Goal: Task Accomplishment & Management: Manage account settings

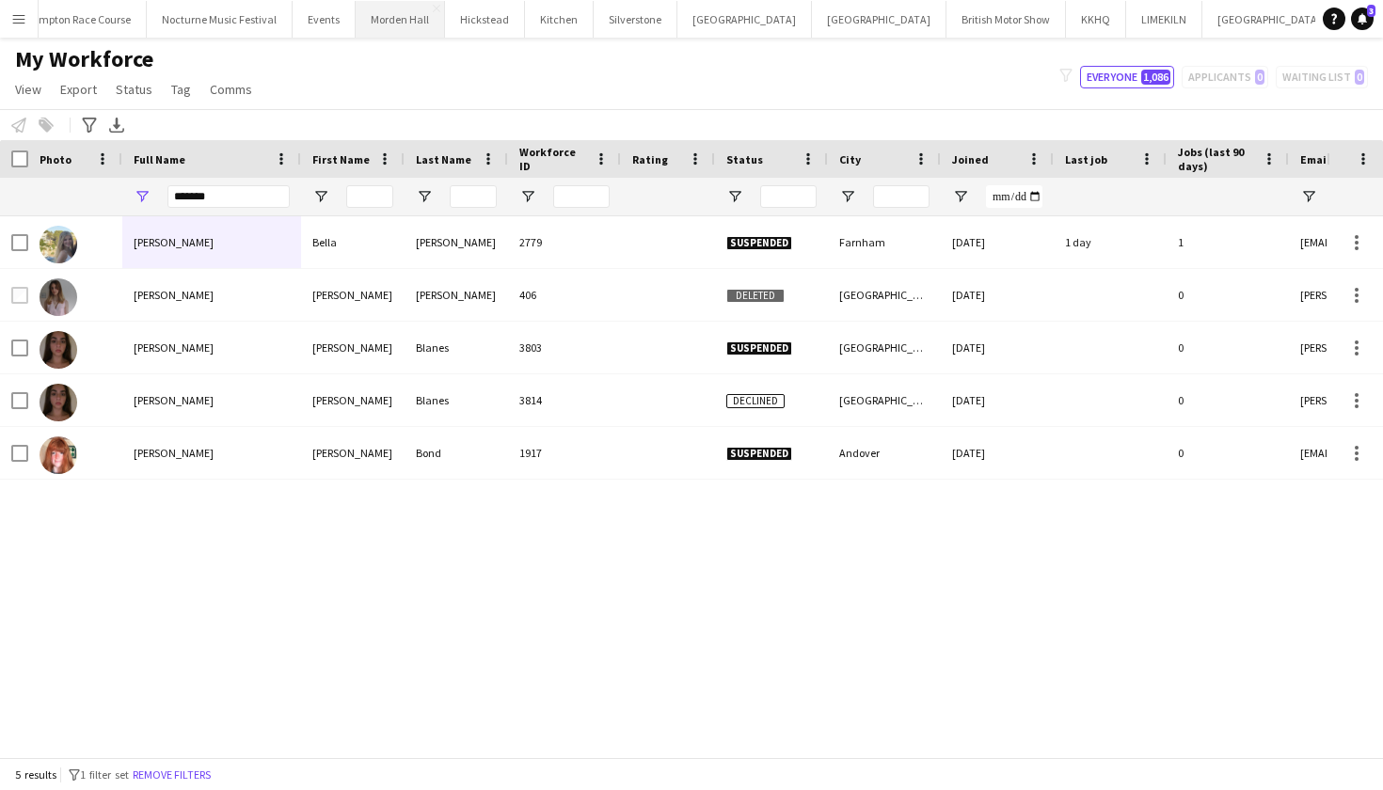
scroll to position [0, 376]
click at [1338, 23] on button "[GEOGRAPHIC_DATA]" at bounding box center [1391, 19] width 106 height 37
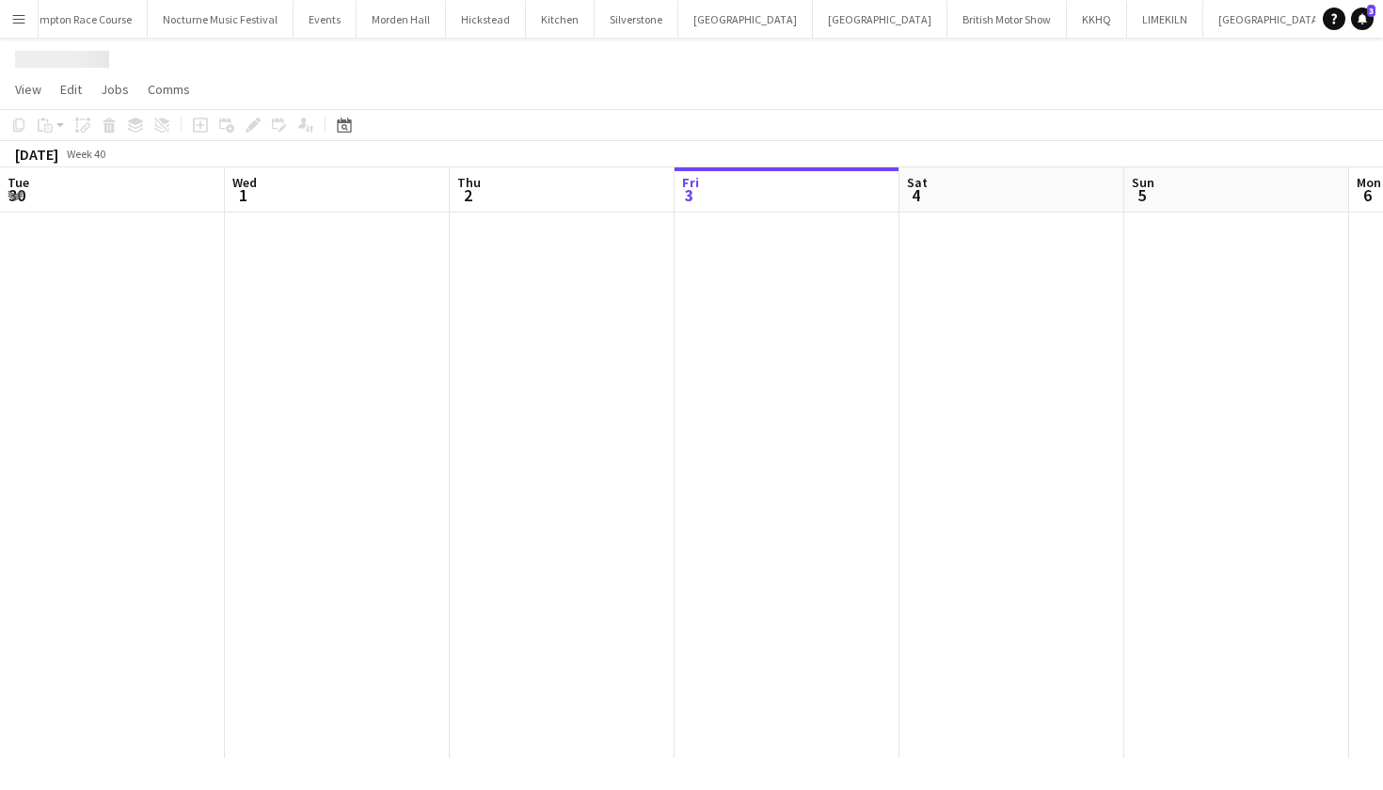
scroll to position [0, 450]
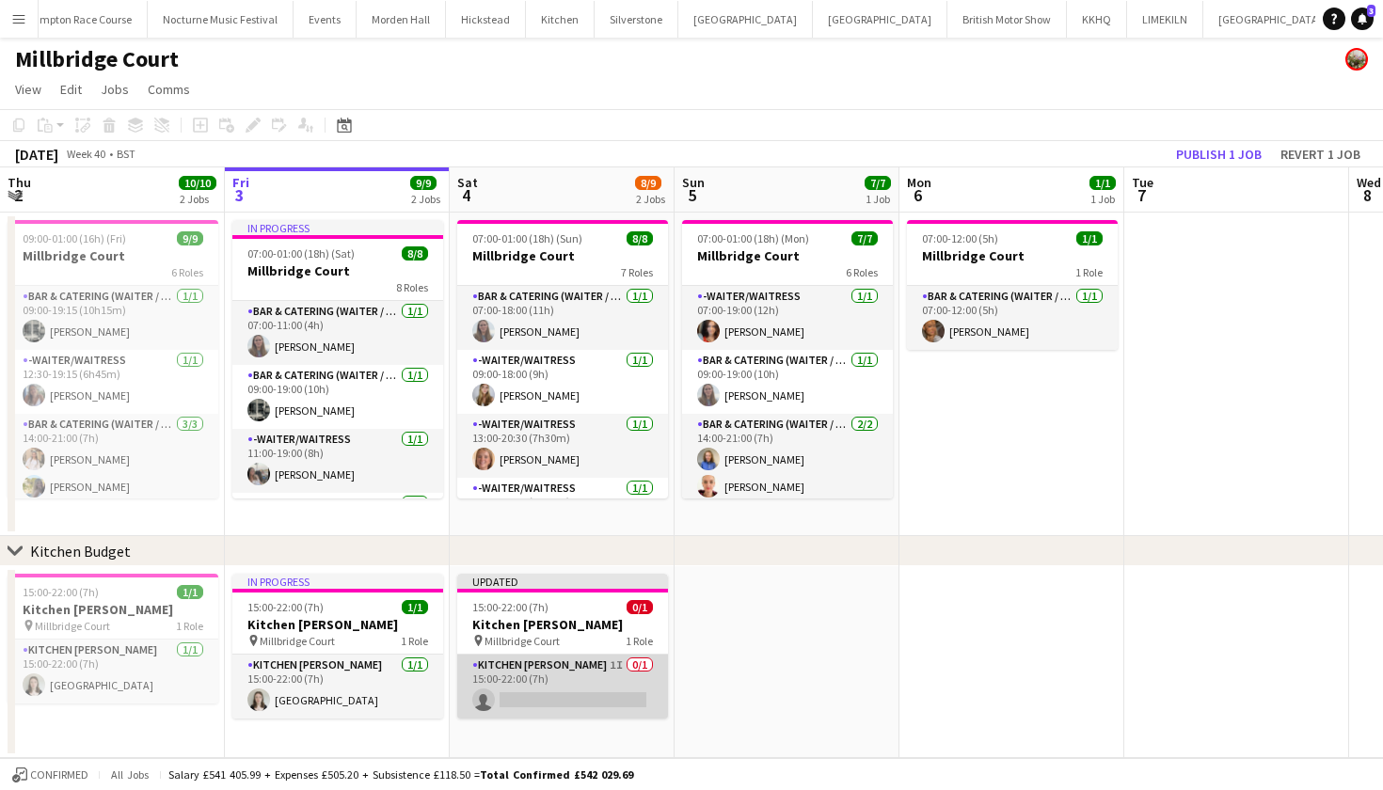
click at [561, 668] on app-card-role "Kitchen [PERSON_NAME] 1I 0/1 15:00-22:00 (7h) single-neutral-actions" at bounding box center [562, 687] width 211 height 64
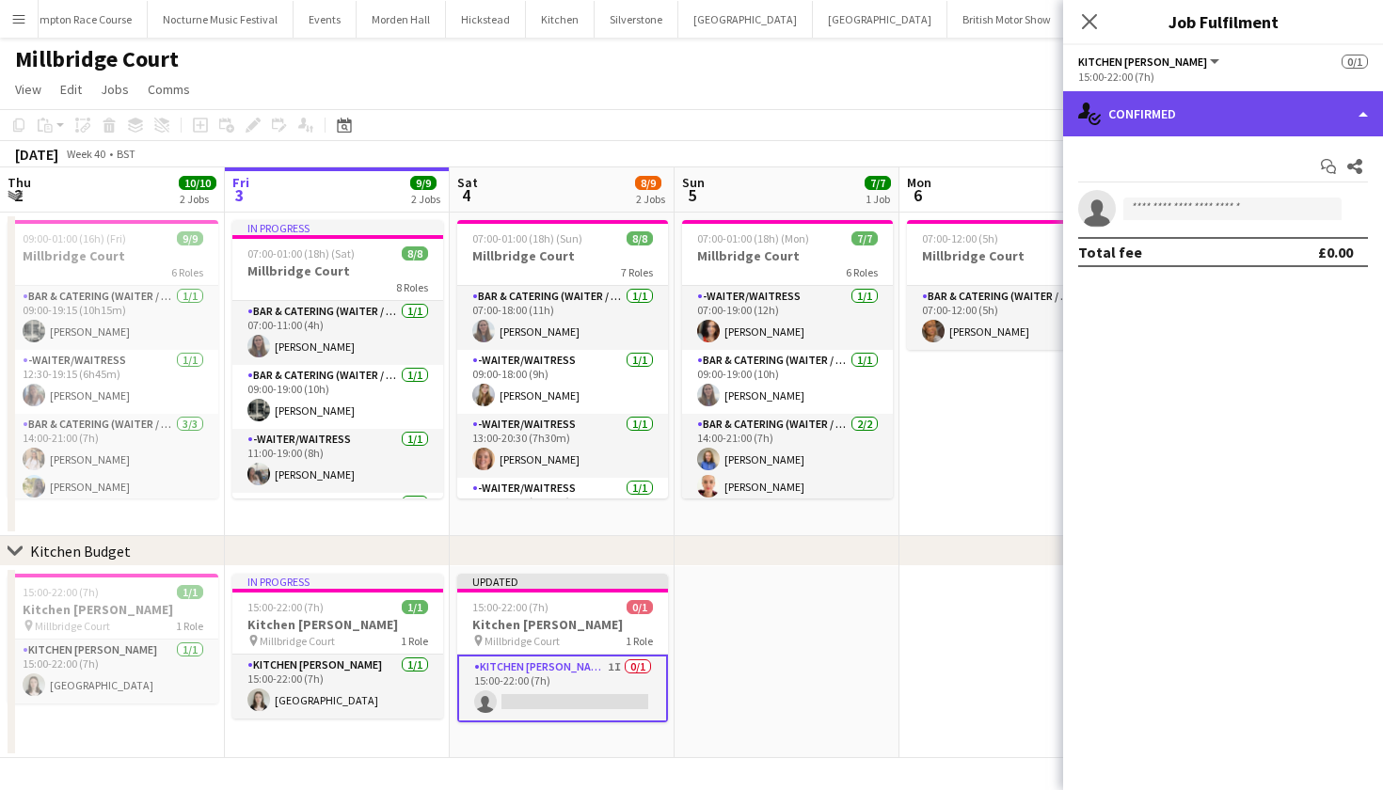
click at [1274, 119] on div "single-neutral-actions-check-2 Confirmed" at bounding box center [1223, 113] width 320 height 45
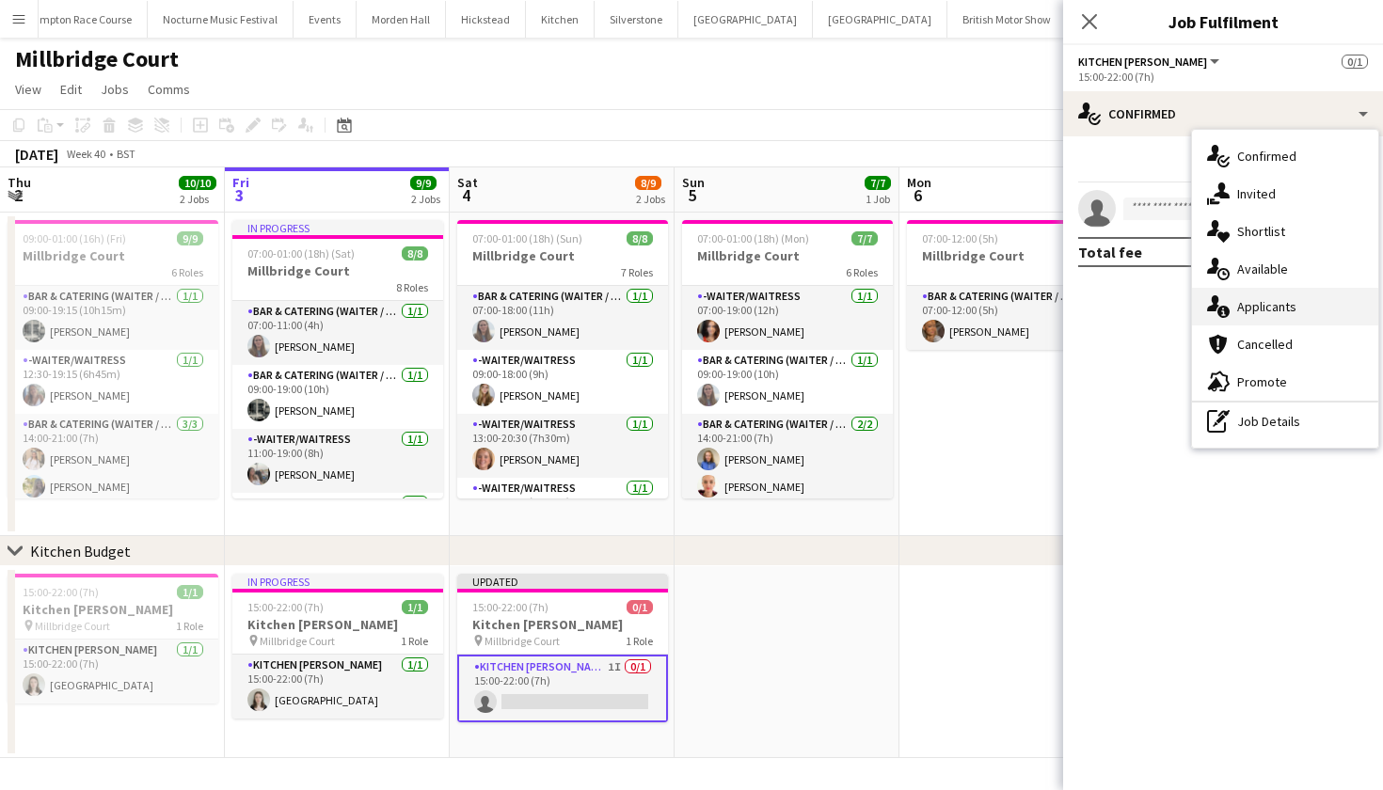
click at [1253, 311] on span "Applicants" at bounding box center [1266, 306] width 59 height 17
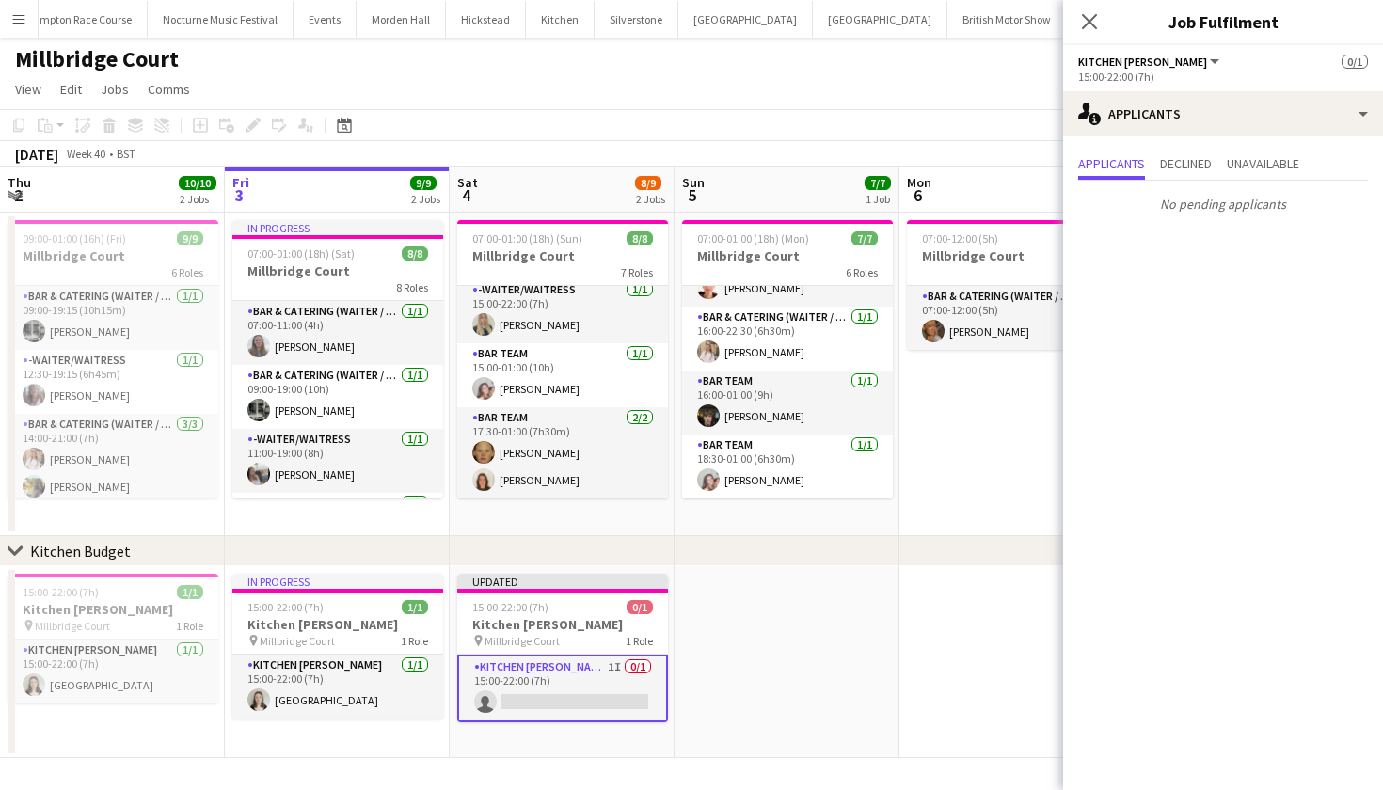
scroll to position [199, 0]
click at [1093, 17] on icon at bounding box center [1089, 21] width 18 height 18
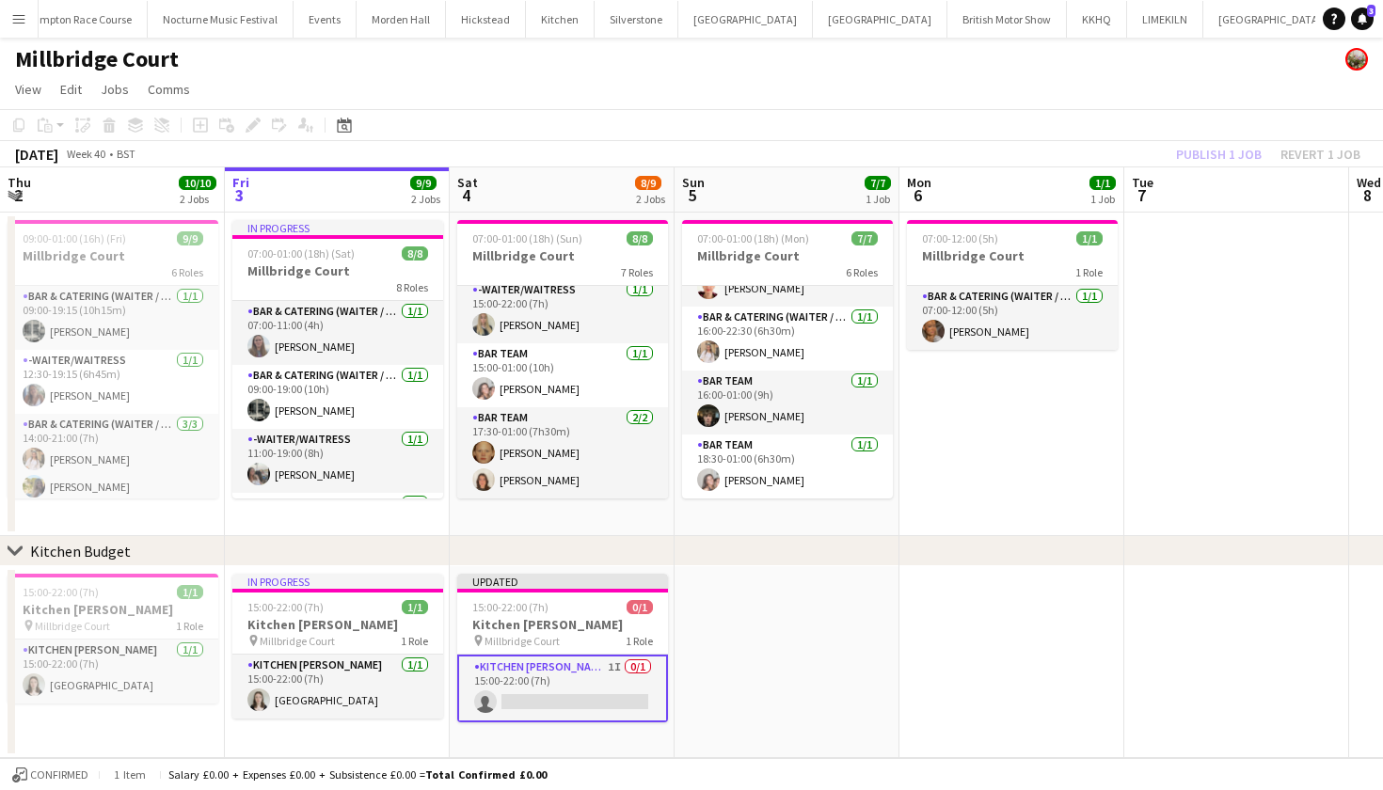
click at [1192, 184] on app-board-header-date "Tue 7" at bounding box center [1236, 189] width 225 height 45
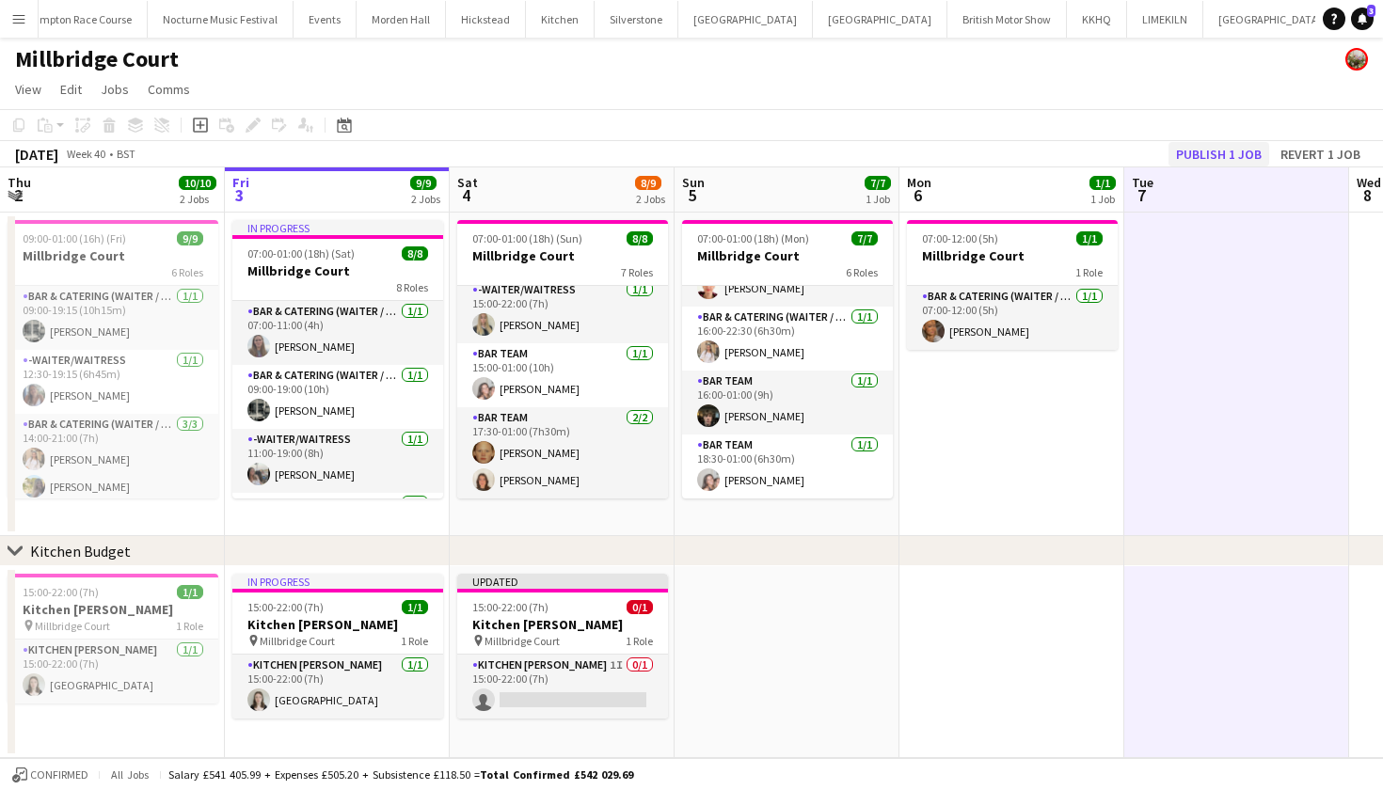
click at [1215, 160] on button "Publish 1 job" at bounding box center [1219, 154] width 101 height 24
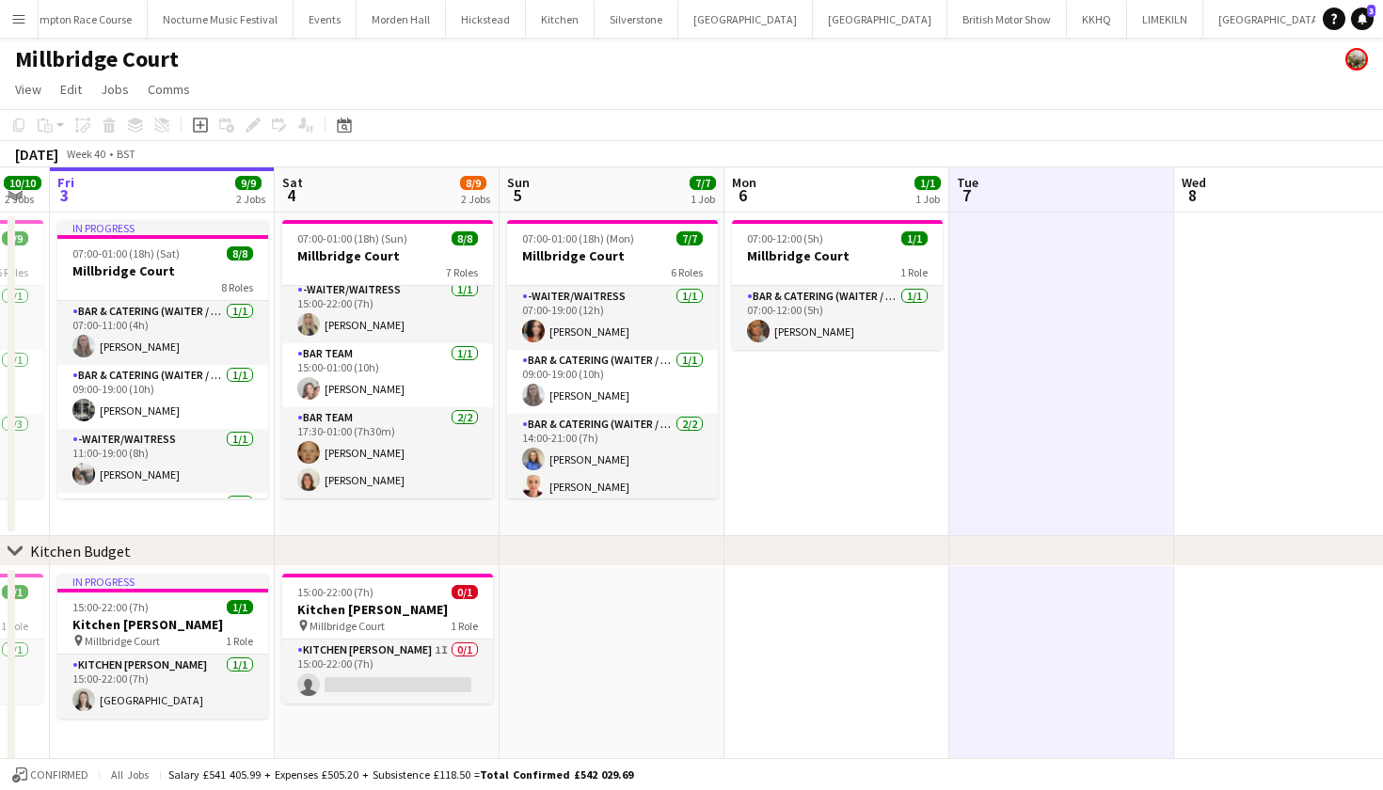
scroll to position [263, 0]
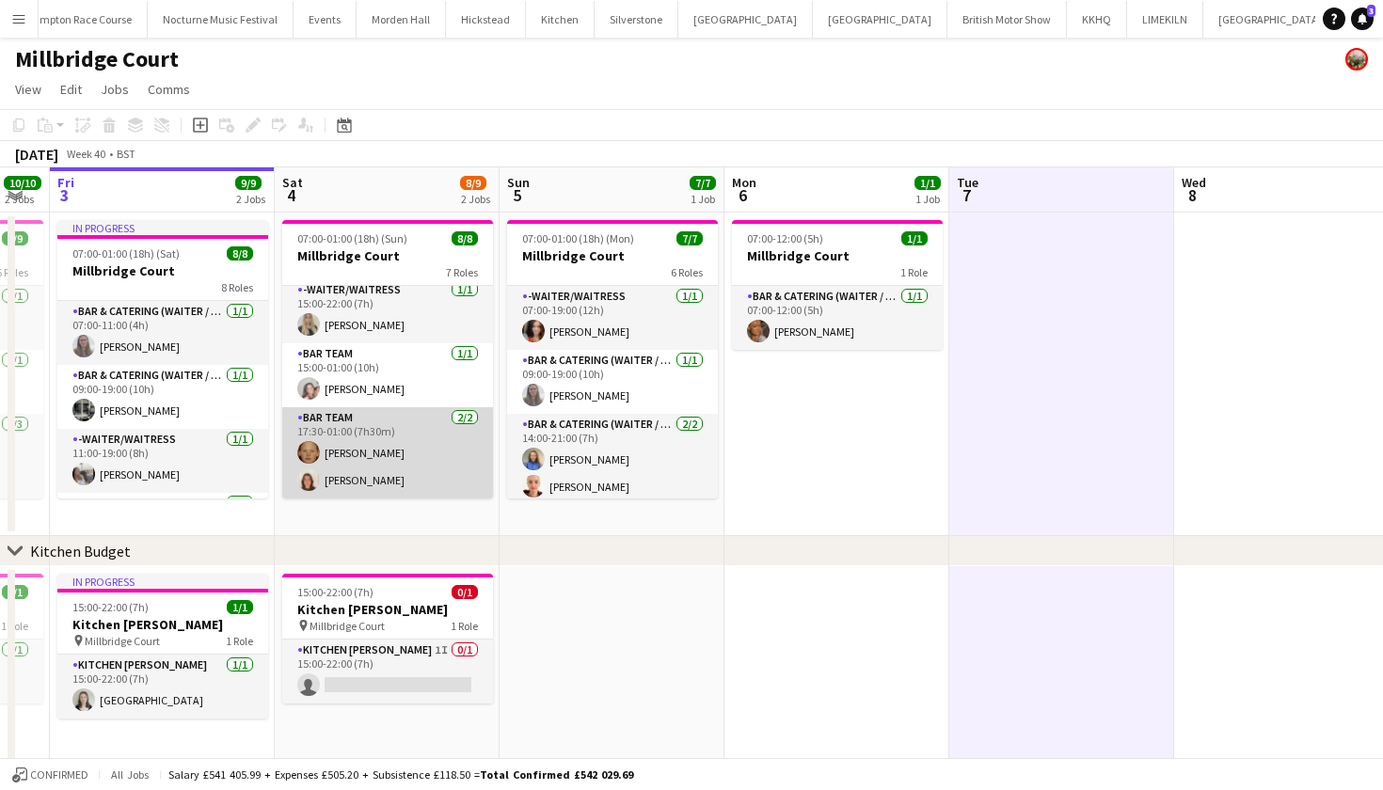
click at [362, 446] on app-card-role "Bar Team [DATE] 17:30-01:00 (7h30m) [PERSON_NAME] [PERSON_NAME]" at bounding box center [387, 452] width 211 height 91
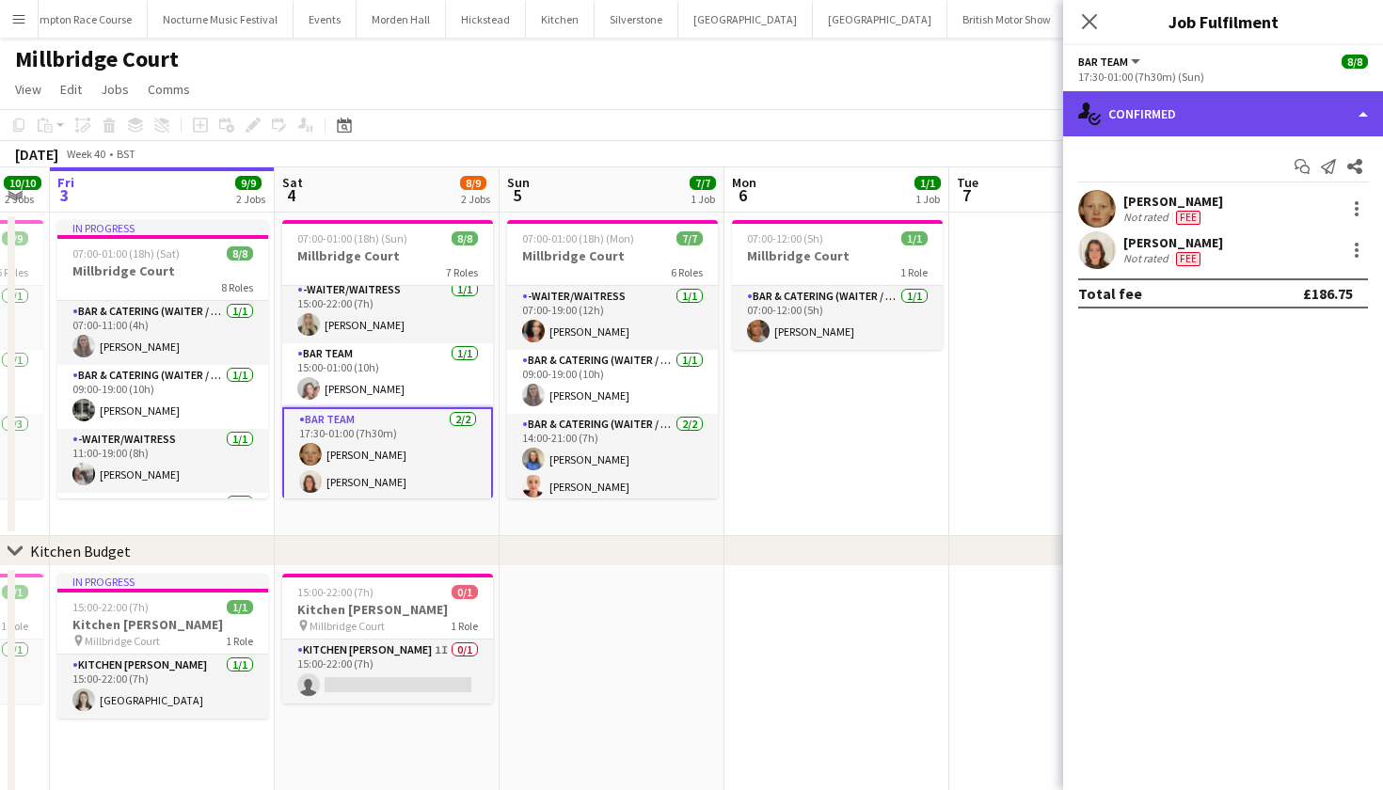
click at [1265, 105] on div "single-neutral-actions-check-2 Confirmed" at bounding box center [1223, 113] width 320 height 45
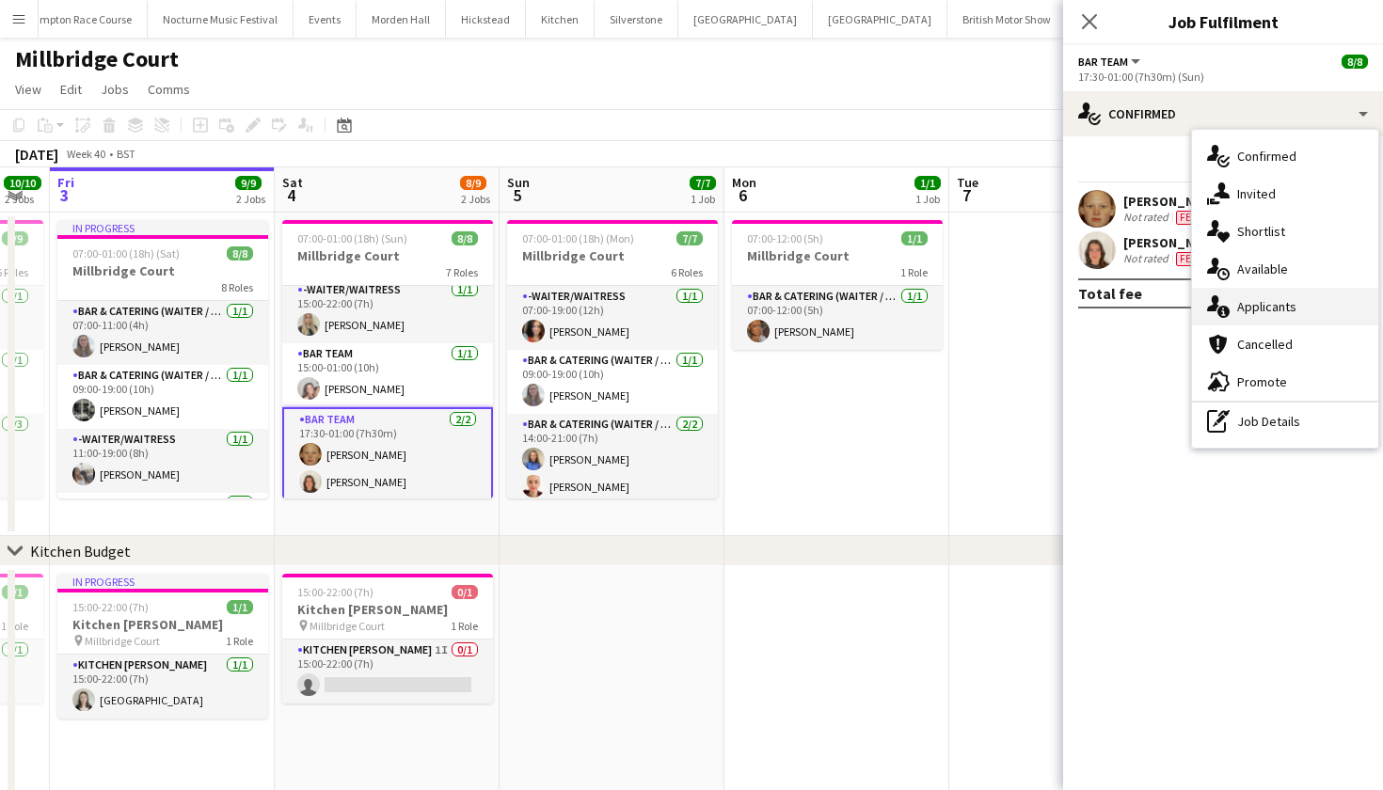
click at [1296, 306] on div "single-neutral-actions-information Applicants" at bounding box center [1285, 307] width 186 height 38
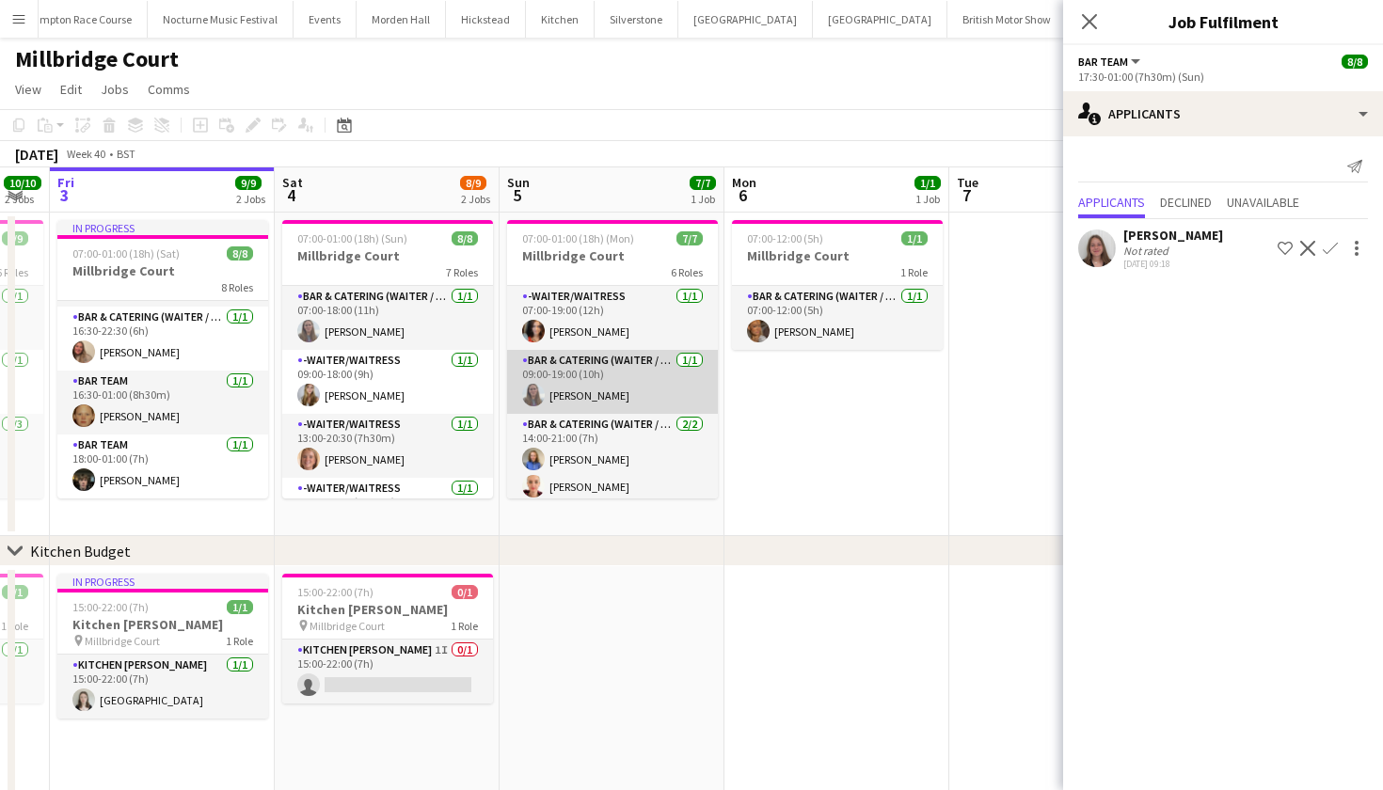
scroll to position [0, 0]
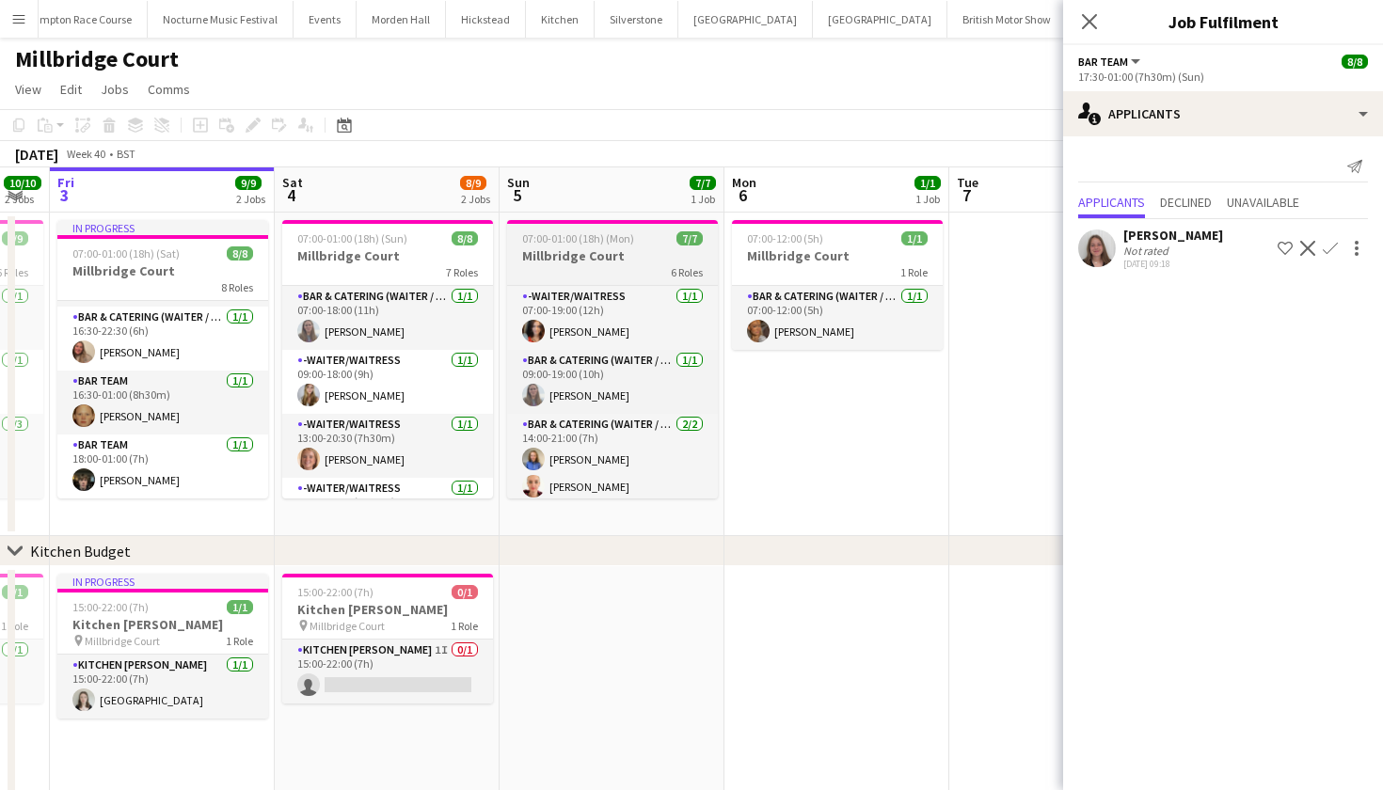
click at [592, 221] on div at bounding box center [612, 222] width 211 height 4
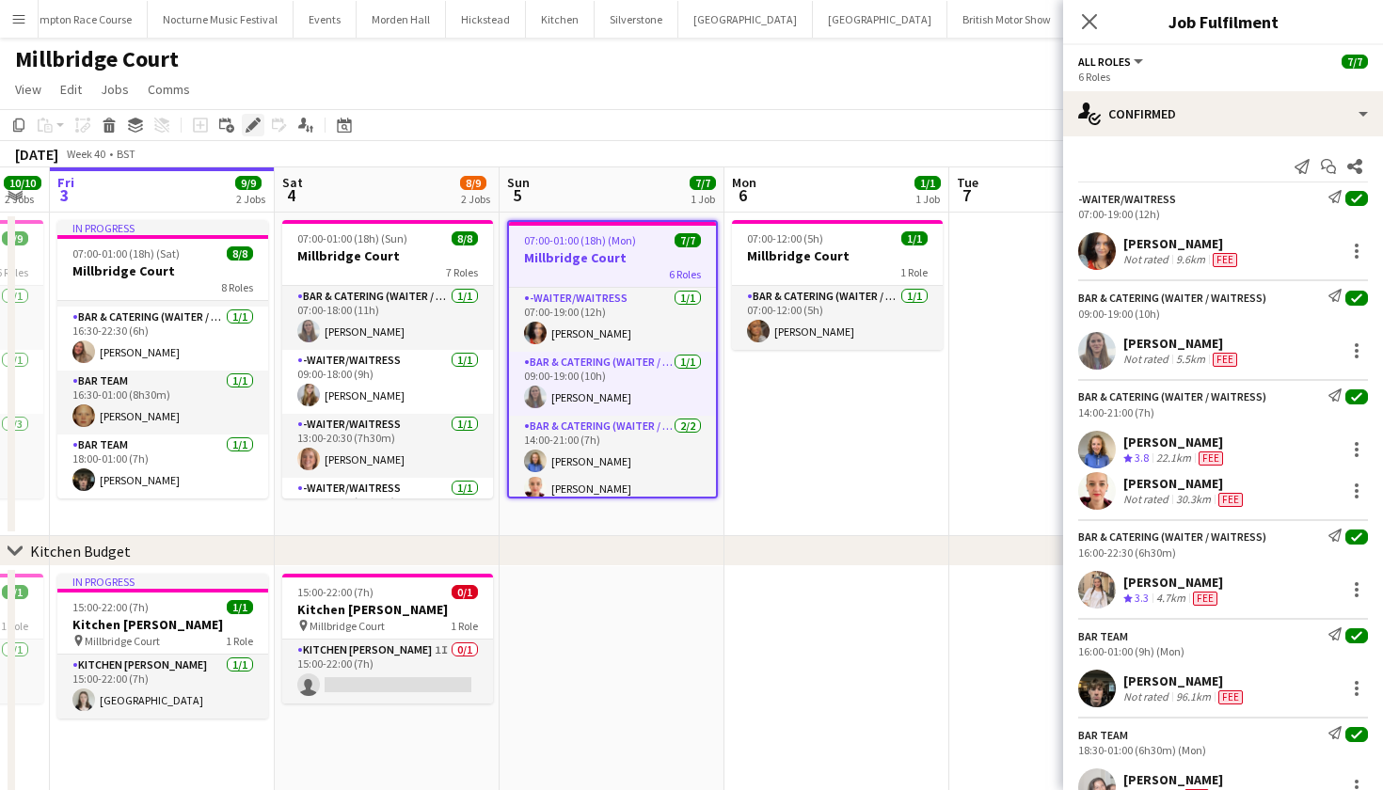
click at [258, 130] on icon "Edit" at bounding box center [253, 125] width 15 height 15
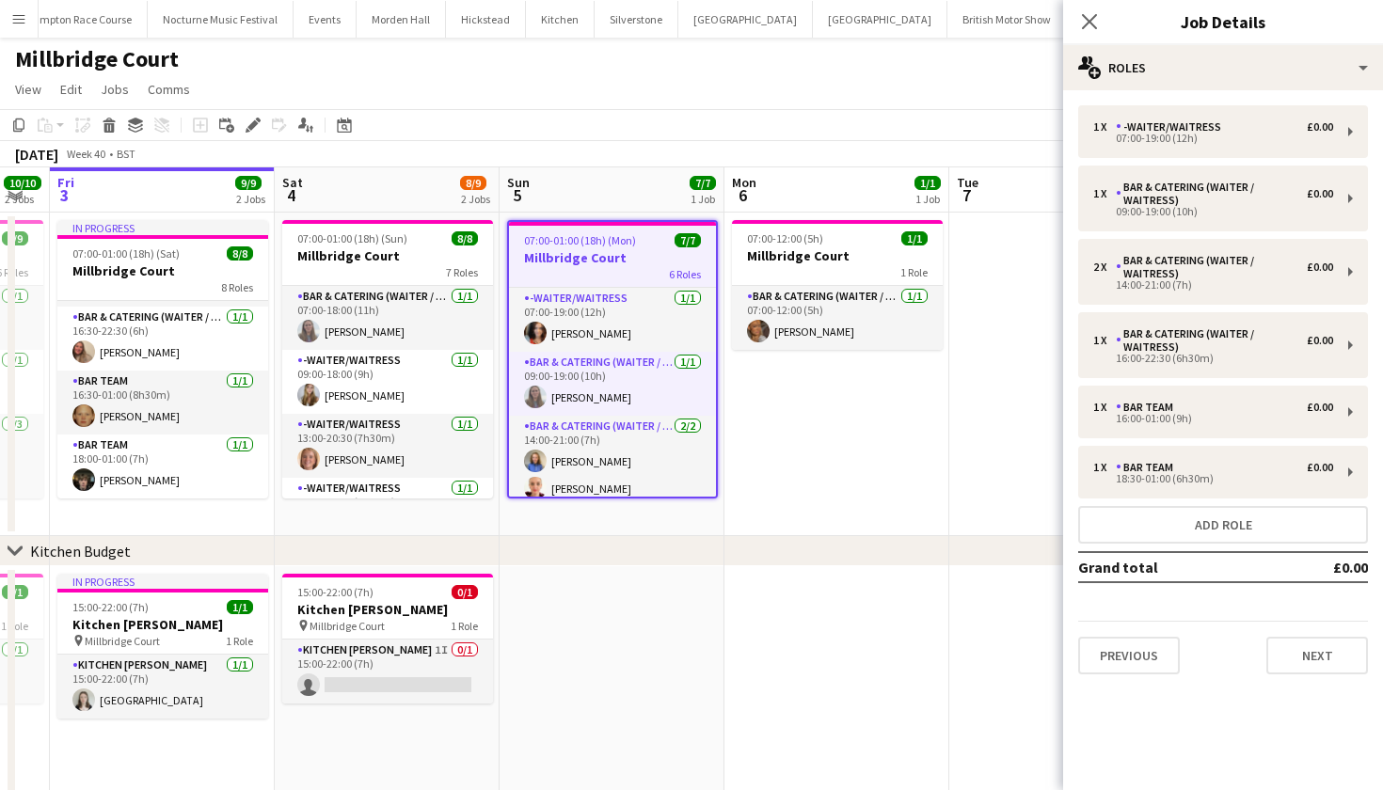
click at [839, 409] on app-date-cell "07:00-12:00 (5h) 1/1 Millbridge Court 1 Role Bar & Catering (Waiter / waitress)…" at bounding box center [836, 375] width 225 height 324
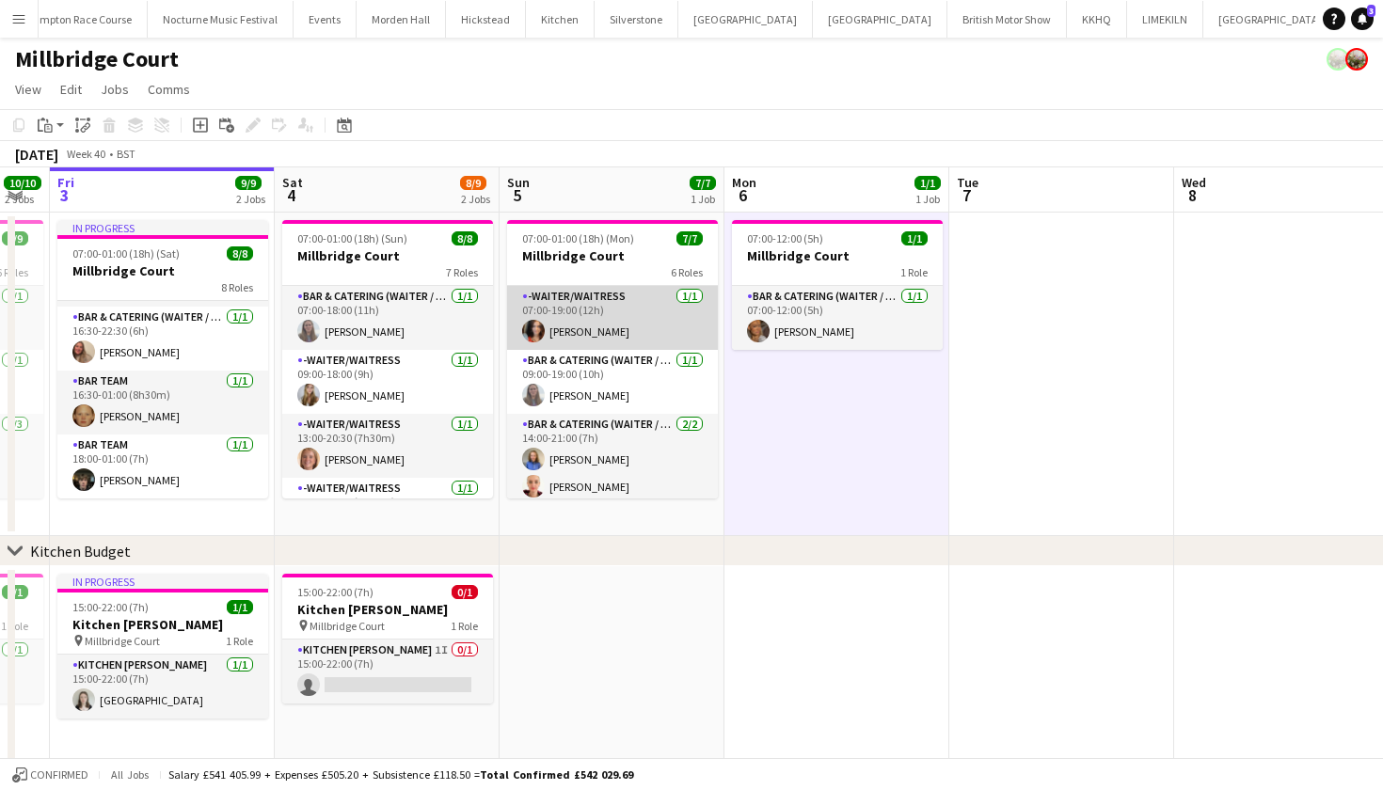
click at [607, 313] on app-card-role "-Waiter/Waitress [DATE] 07:00-19:00 (12h) [PERSON_NAME]" at bounding box center [612, 318] width 211 height 64
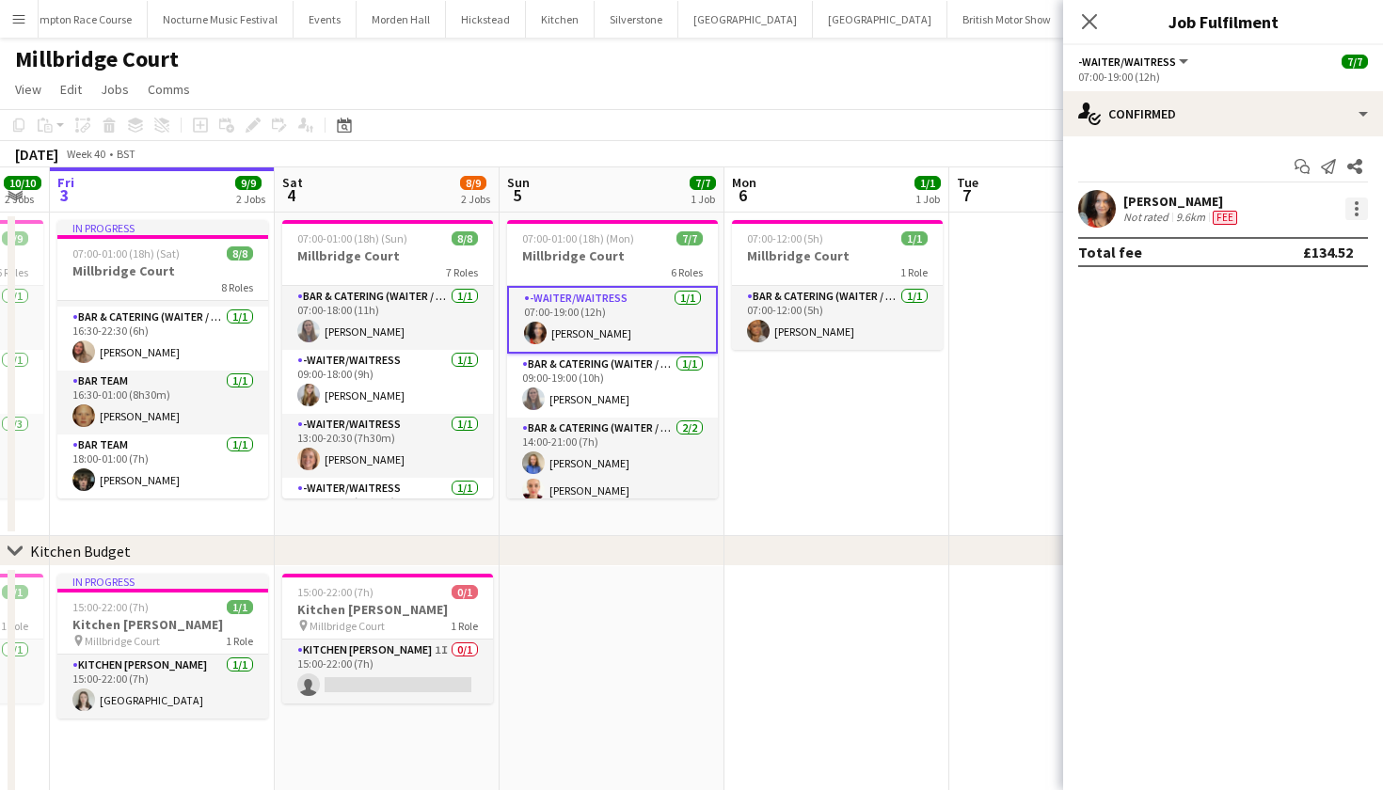
click at [1351, 209] on div at bounding box center [1356, 209] width 23 height 23
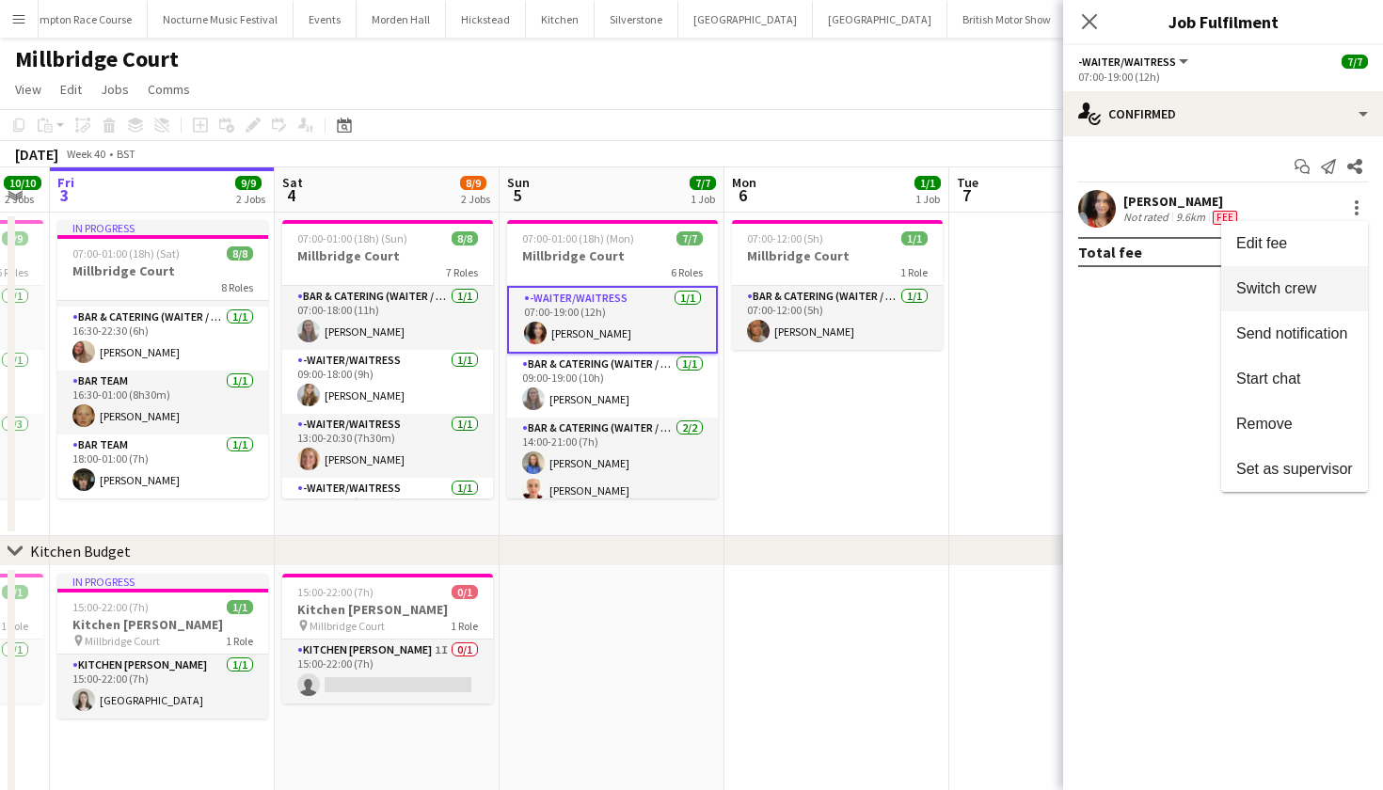
click at [1305, 278] on button "Switch crew" at bounding box center [1294, 288] width 147 height 45
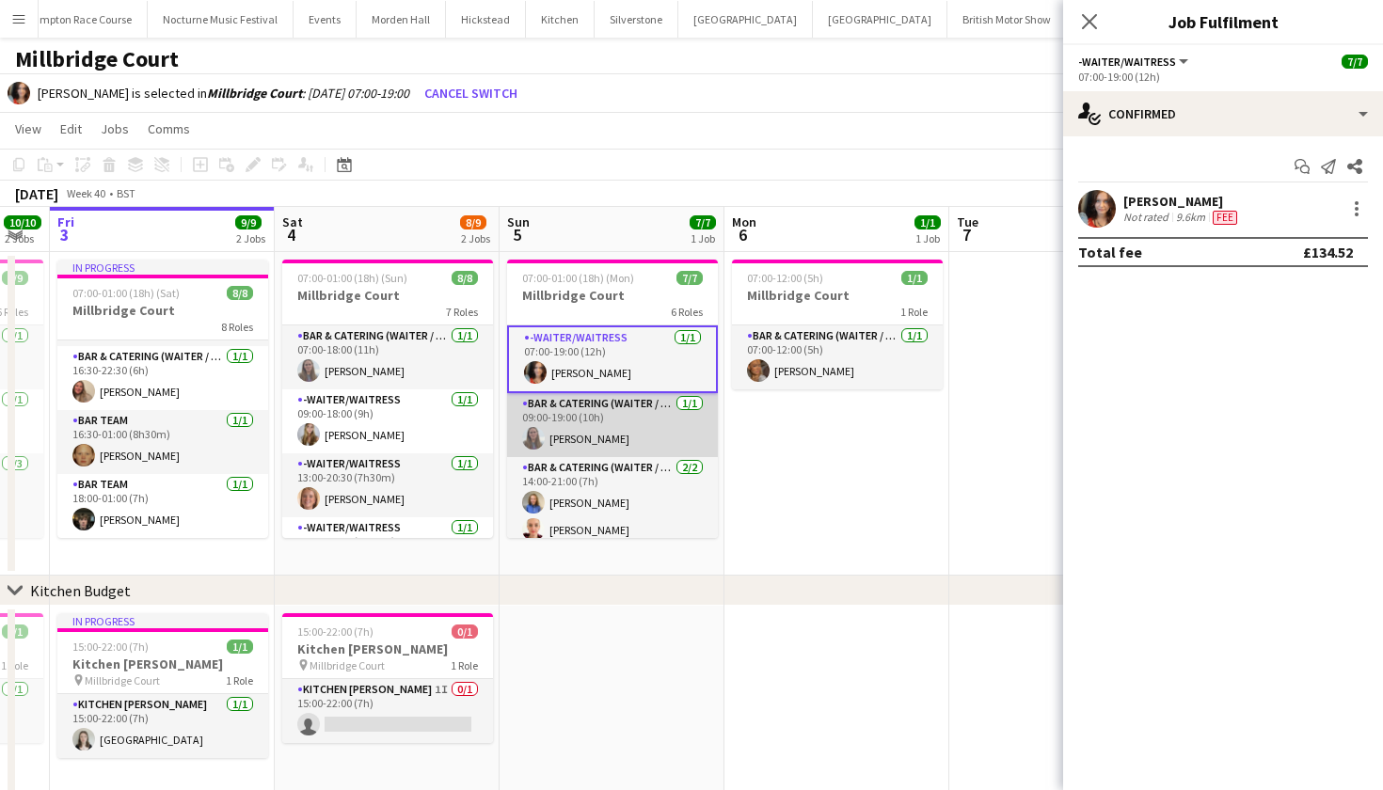
click at [639, 433] on app-card-role "Bar & Catering (Waiter / waitress) [DATE] 09:00-19:00 (10h) [PERSON_NAME]" at bounding box center [612, 425] width 211 height 64
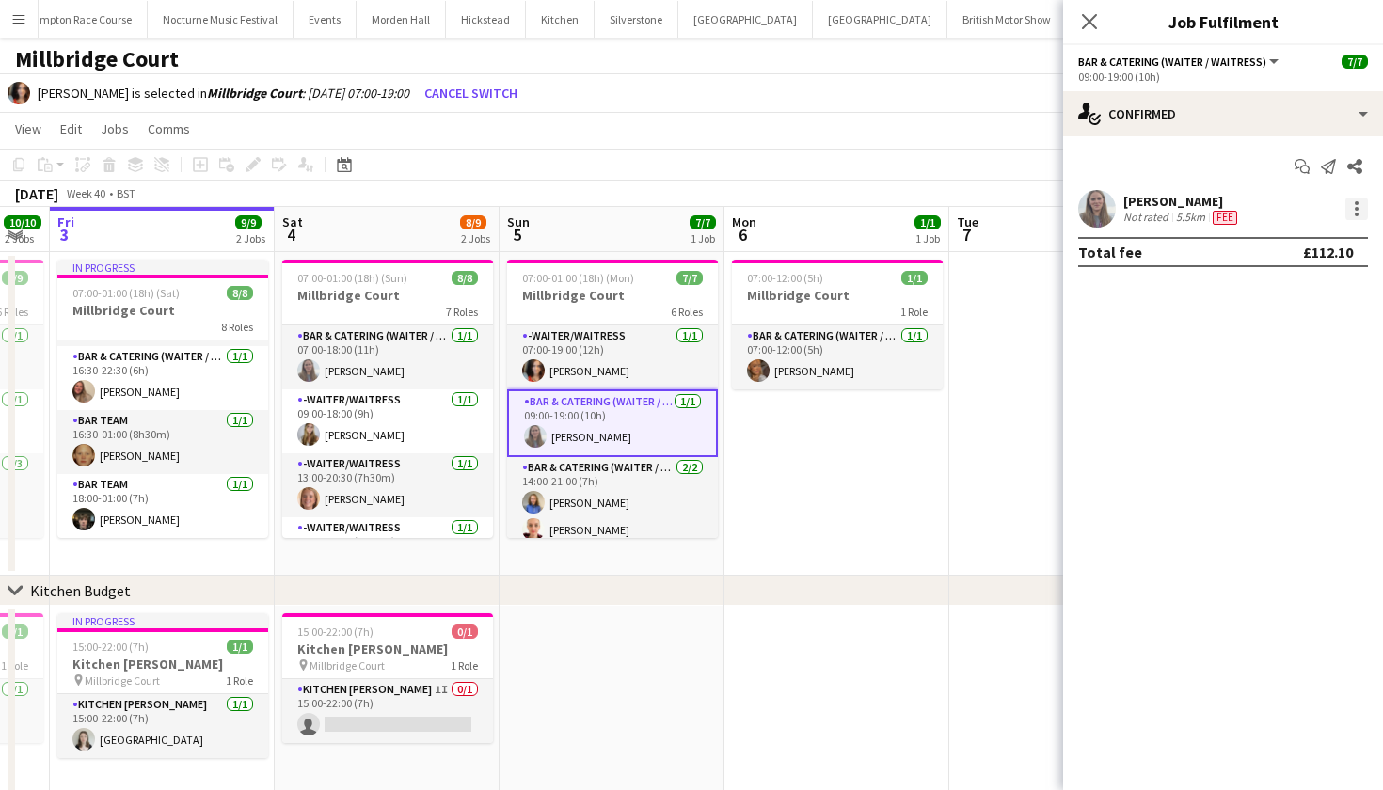
click at [1352, 205] on div at bounding box center [1356, 209] width 23 height 23
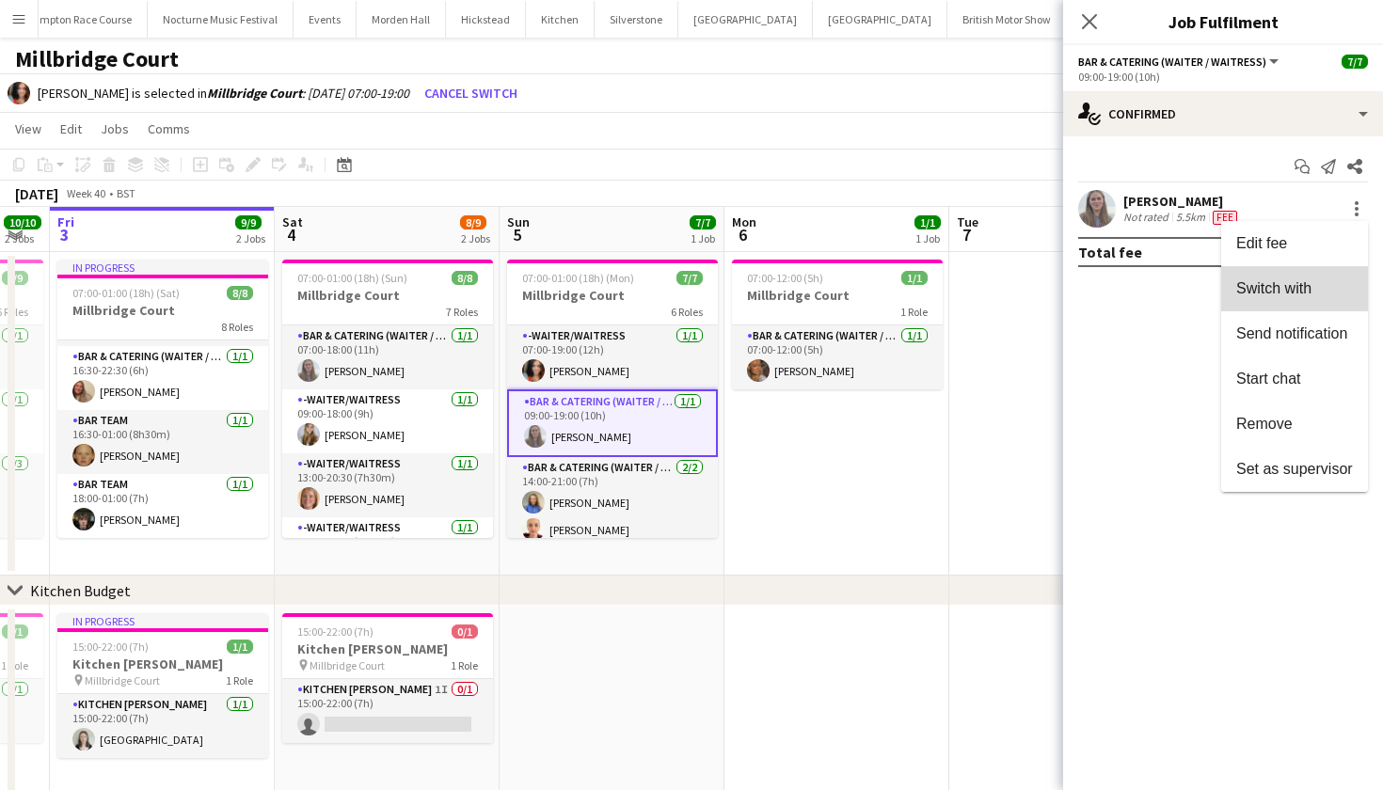
click at [1305, 281] on span "Switch with" at bounding box center [1273, 288] width 75 height 16
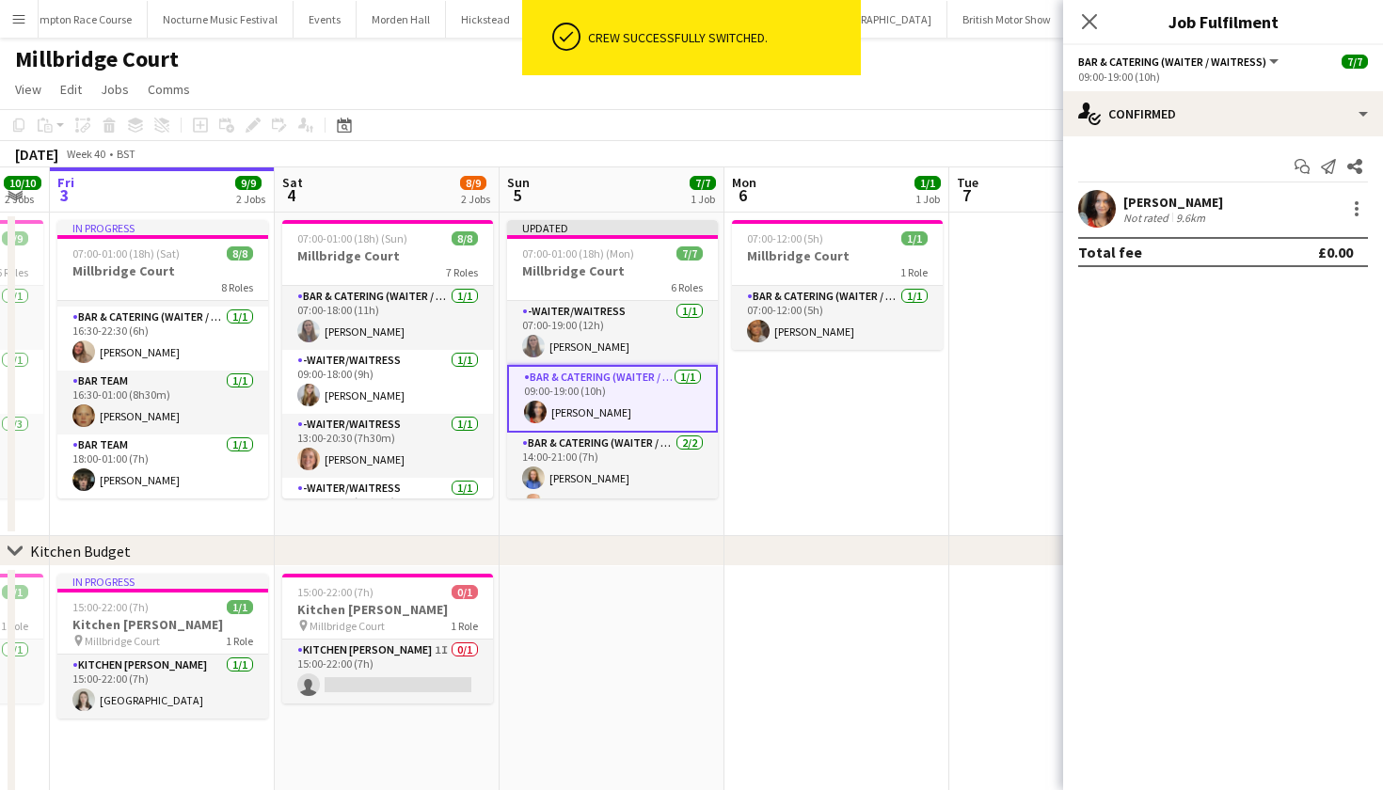
click at [940, 109] on app-toolbar "Copy Paste Paste Command V Paste with crew Command Shift V Paste linked Job [GE…" at bounding box center [691, 125] width 1383 height 32
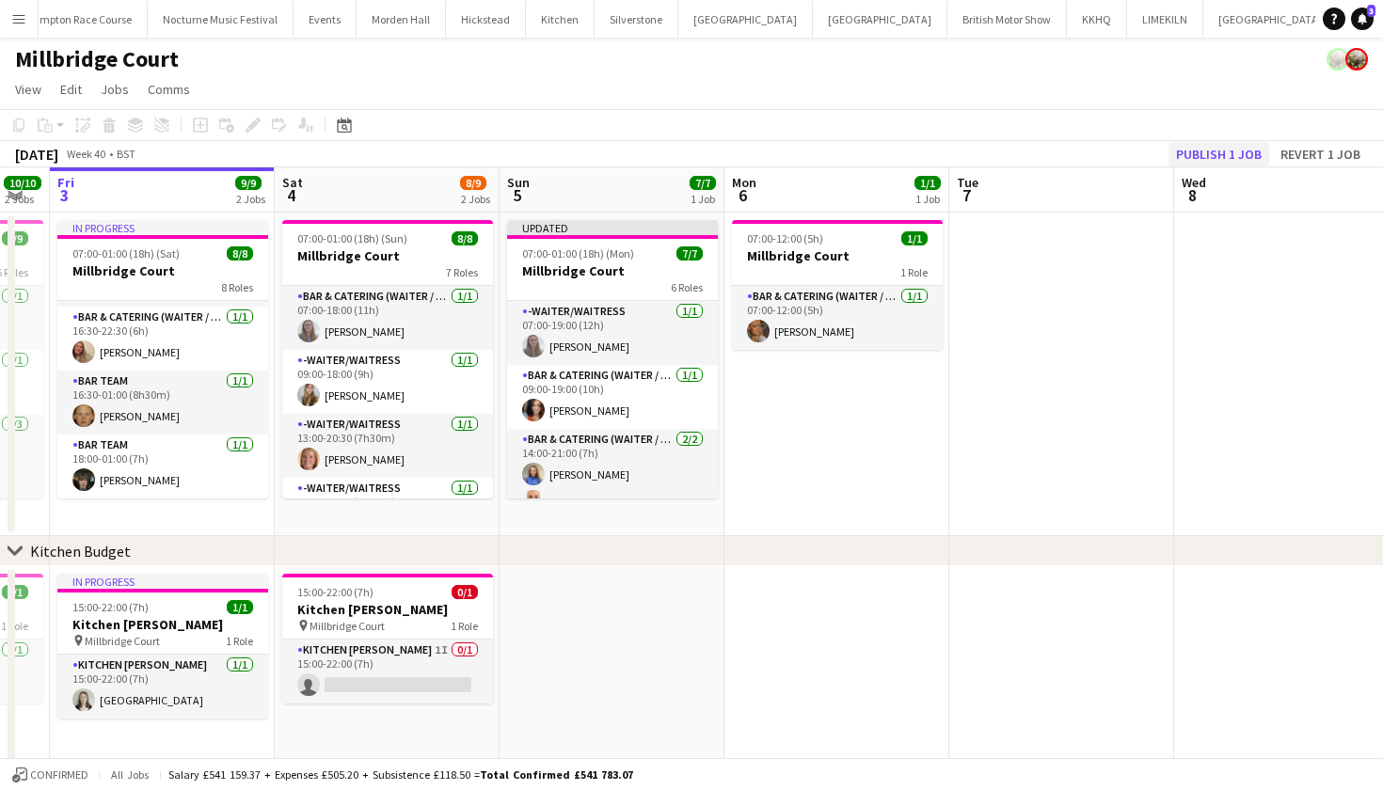
click at [1208, 152] on button "Publish 1 job" at bounding box center [1219, 154] width 101 height 24
